Goal: Task Accomplishment & Management: Manage account settings

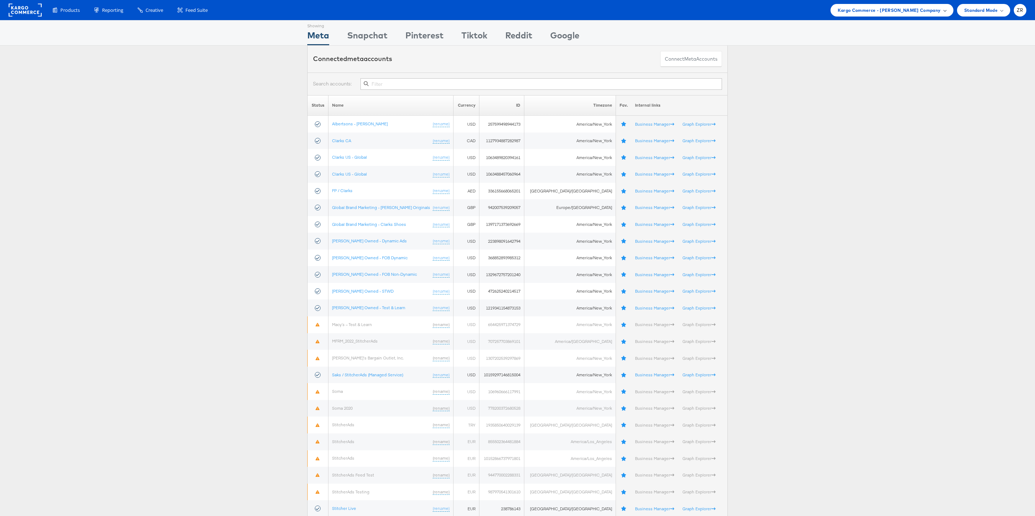
click at [888, 6] on span "Kargo Commerce - [PERSON_NAME] Company" at bounding box center [888, 10] width 103 height 8
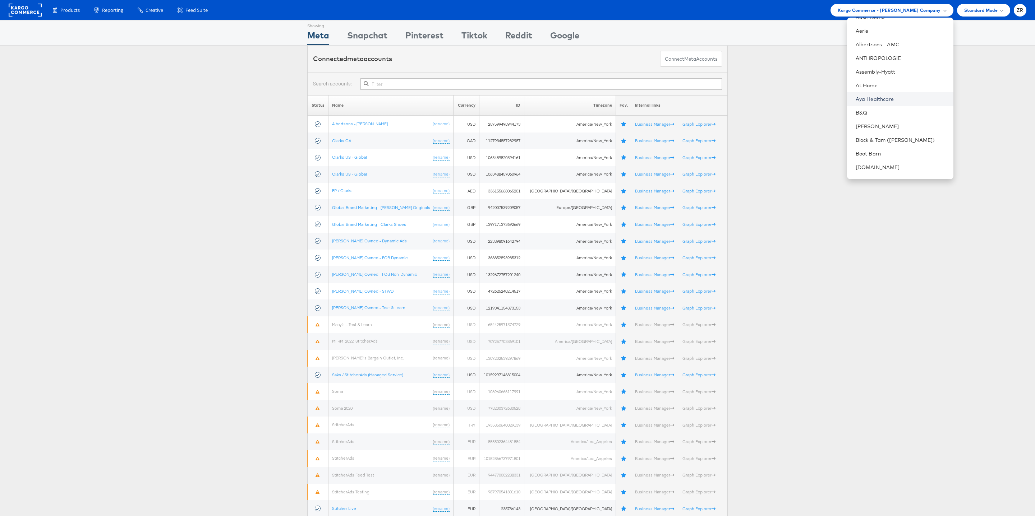
scroll to position [40, 0]
click at [910, 135] on link "Block & Tam ([PERSON_NAME])" at bounding box center [901, 136] width 92 height 7
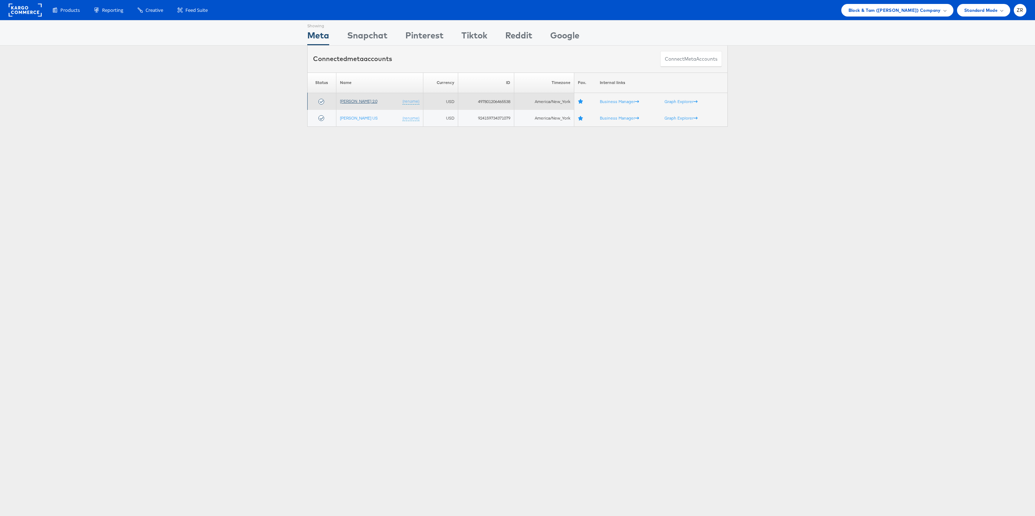
click at [366, 101] on link "[PERSON_NAME] 2.0" at bounding box center [358, 100] width 37 height 5
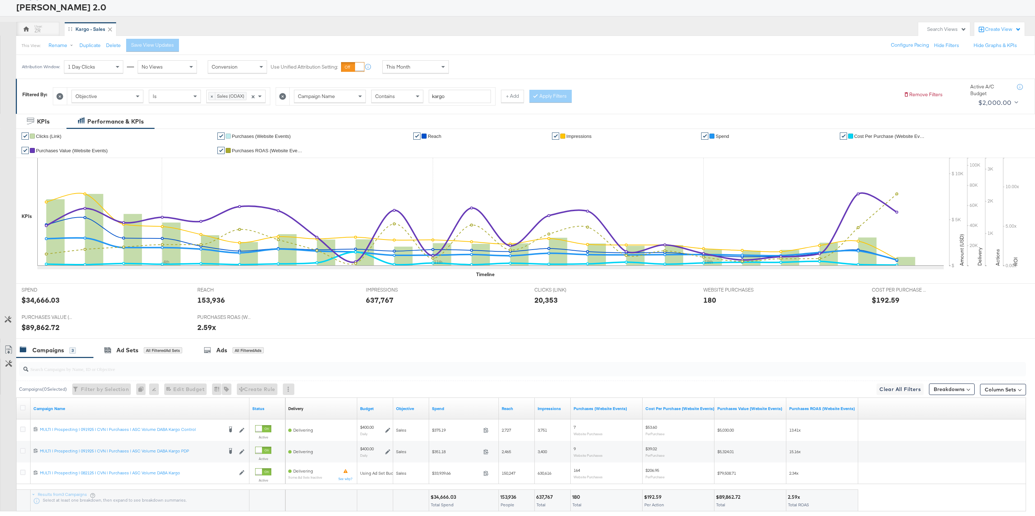
scroll to position [44, 0]
click at [446, 46] on div "This View: Rename Duplicate Delete Save View Updates Configure Pacing Hide Filt…" at bounding box center [525, 45] width 1019 height 19
click at [436, 65] on div "This Month" at bounding box center [416, 67] width 66 height 12
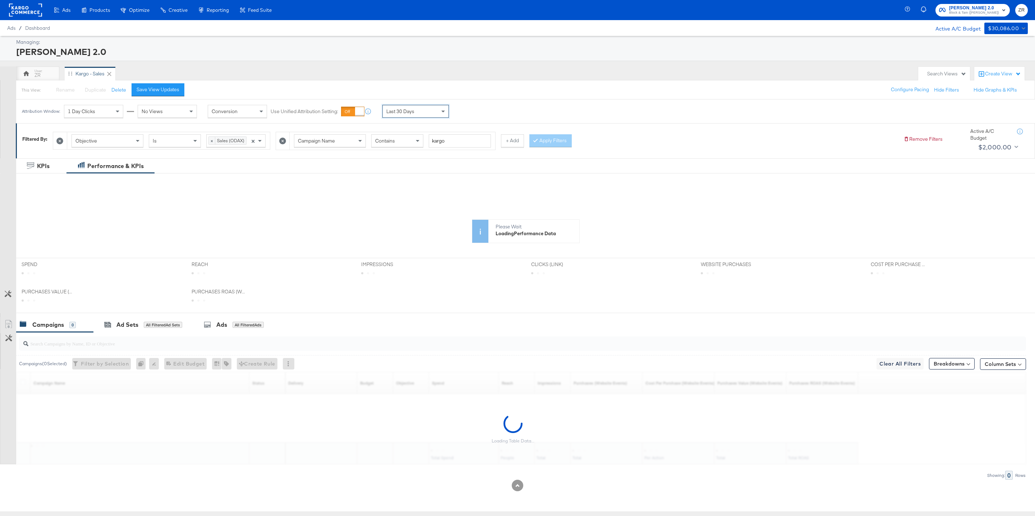
scroll to position [0, 0]
